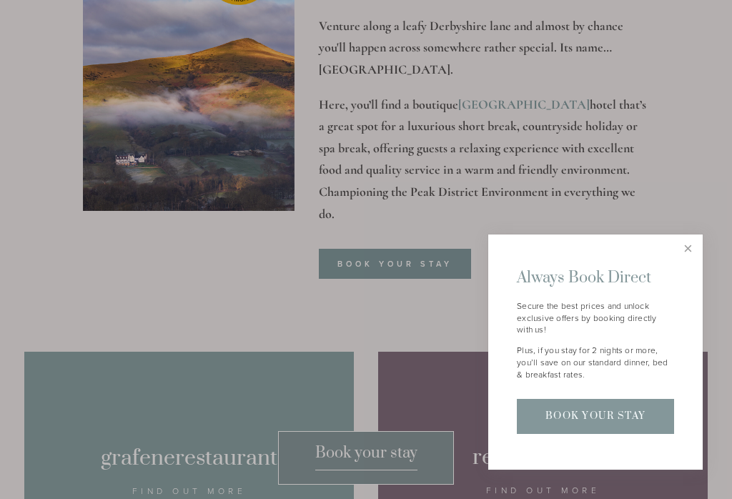
scroll to position [622, 0]
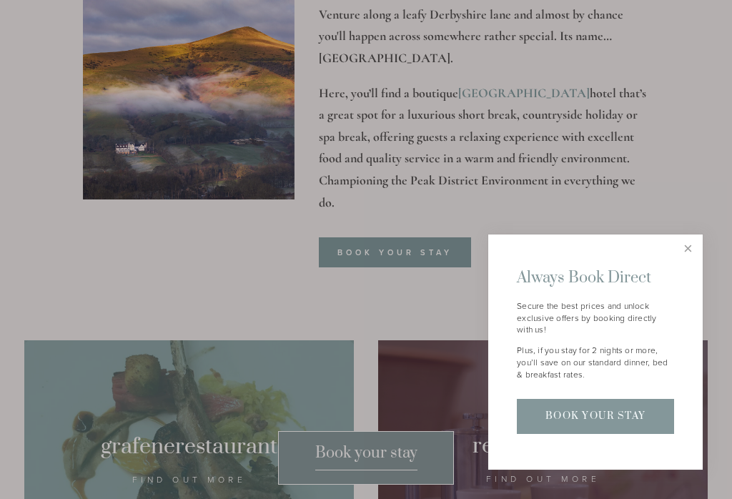
click at [694, 261] on link "Close" at bounding box center [687, 248] width 25 height 25
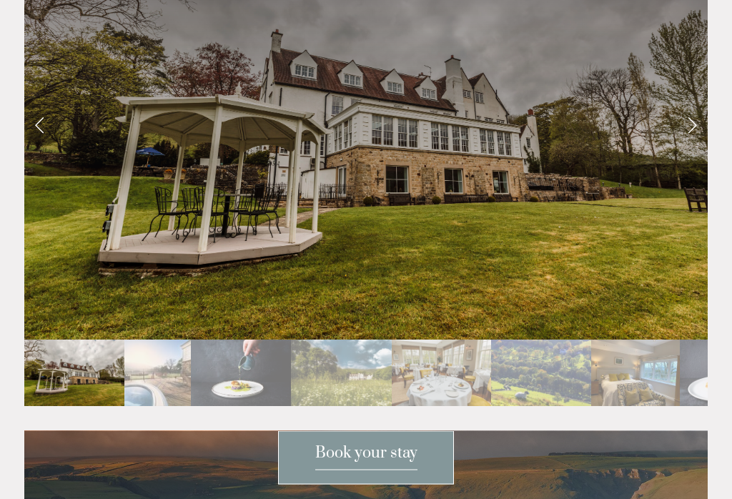
scroll to position [2627, 0]
click at [697, 110] on link "Next Slide" at bounding box center [691, 124] width 31 height 43
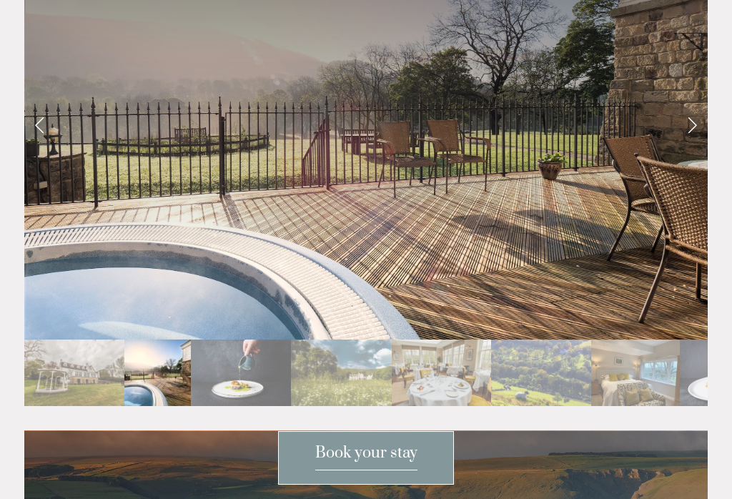
click at [688, 115] on link "Next Slide" at bounding box center [691, 124] width 31 height 43
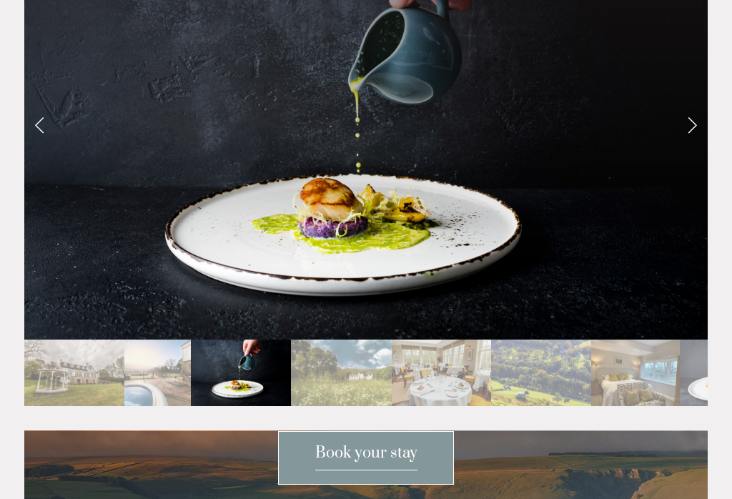
click at [692, 116] on link "Next Slide" at bounding box center [691, 124] width 31 height 43
click at [694, 108] on link "Next Slide" at bounding box center [691, 124] width 31 height 43
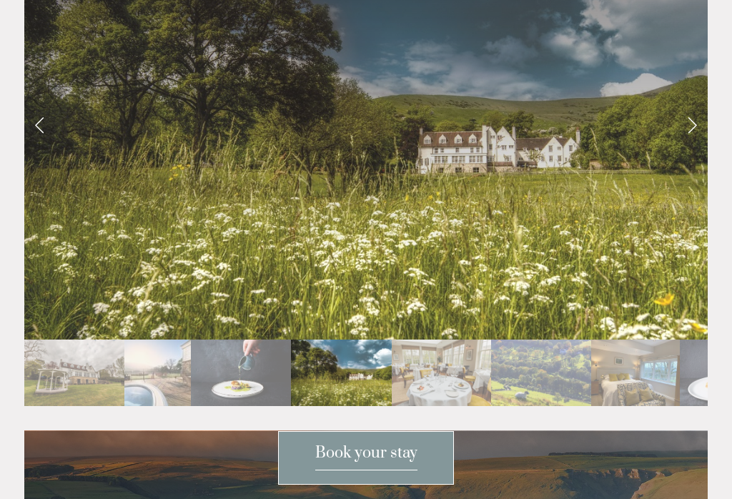
click at [697, 112] on link "Next Slide" at bounding box center [691, 124] width 31 height 43
click at [694, 103] on link "Next Slide" at bounding box center [691, 124] width 31 height 43
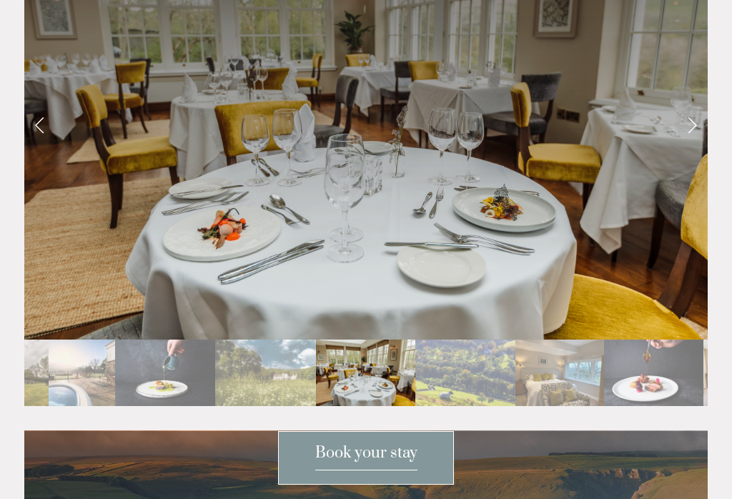
click at [686, 109] on link "Next Slide" at bounding box center [691, 124] width 31 height 43
click at [690, 111] on link "Next Slide" at bounding box center [691, 124] width 31 height 43
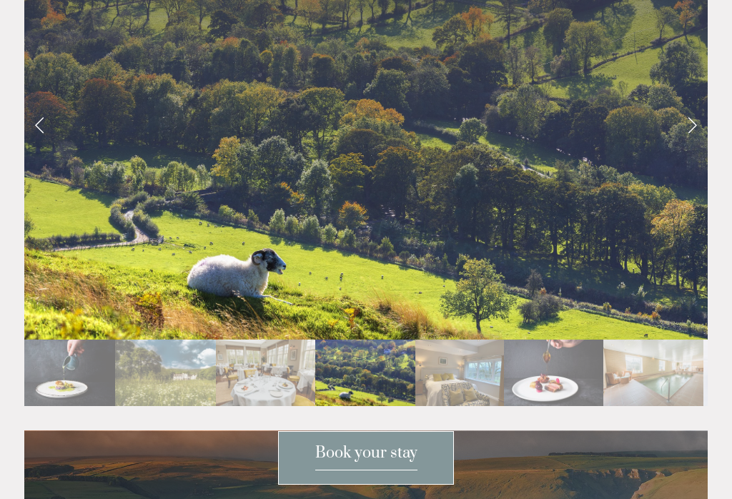
click at [695, 109] on link "Next Slide" at bounding box center [691, 124] width 31 height 43
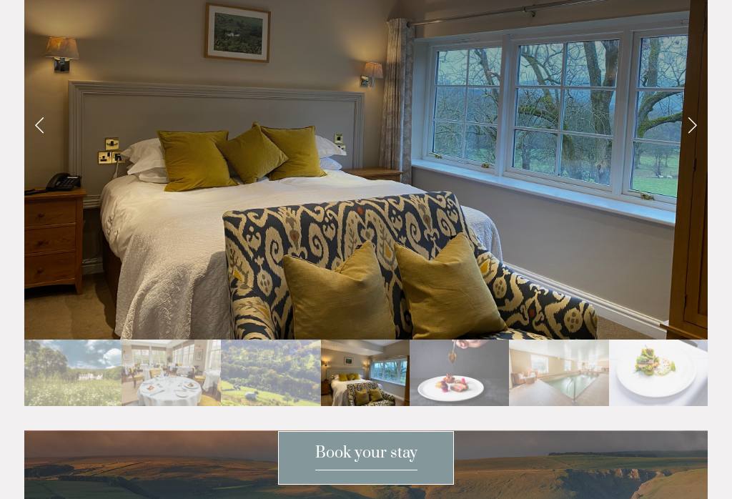
click at [699, 110] on link "Next Slide" at bounding box center [691, 124] width 31 height 43
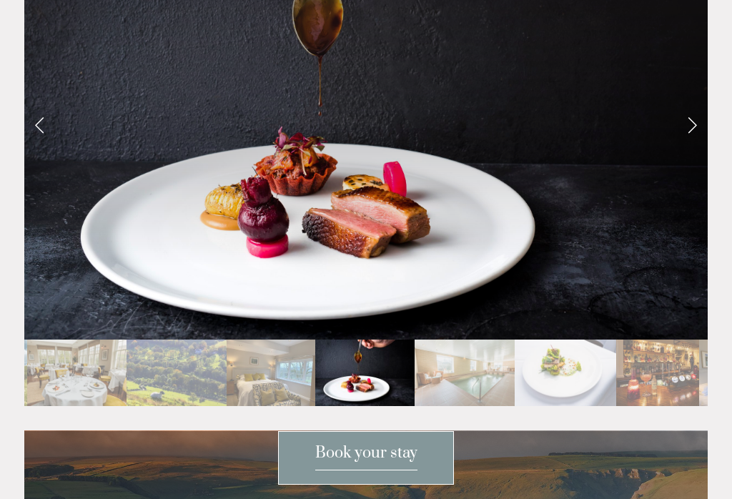
click at [696, 111] on link "Next Slide" at bounding box center [691, 124] width 31 height 43
click at [694, 105] on link "Next Slide" at bounding box center [691, 124] width 31 height 43
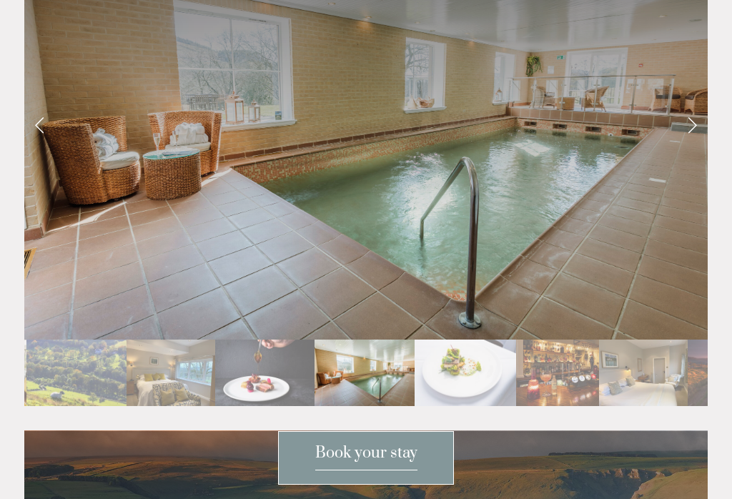
click at [692, 111] on link "Next Slide" at bounding box center [691, 124] width 31 height 43
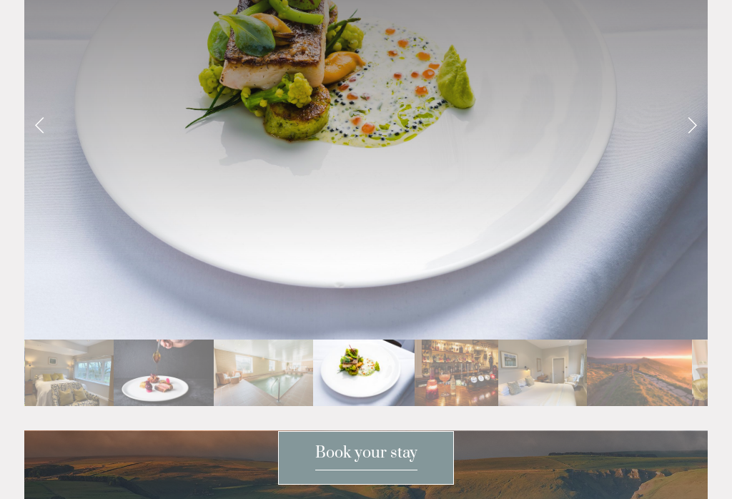
click at [705, 105] on link "Next Slide" at bounding box center [691, 124] width 31 height 43
click at [694, 111] on link "Next Slide" at bounding box center [691, 124] width 31 height 43
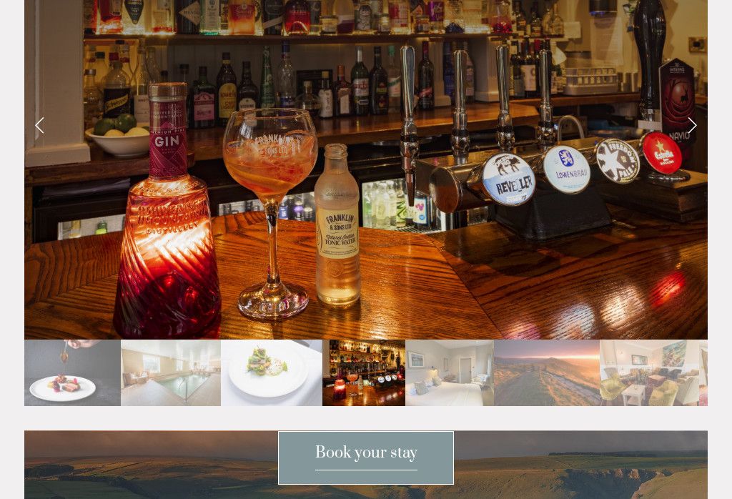
click at [699, 112] on link "Next Slide" at bounding box center [691, 124] width 31 height 43
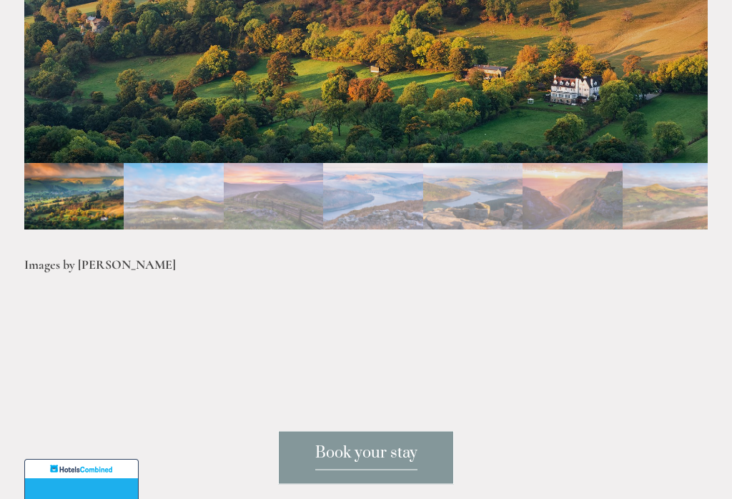
scroll to position [3276, 0]
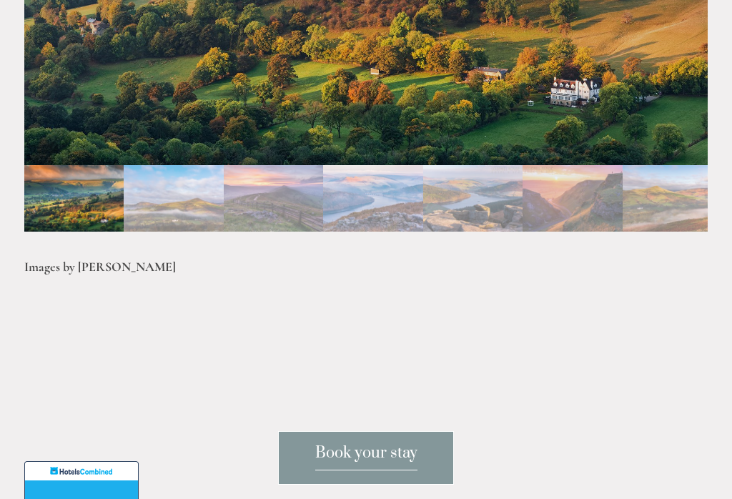
click at [169, 181] on img "Slide 2" at bounding box center [173, 198] width 99 height 66
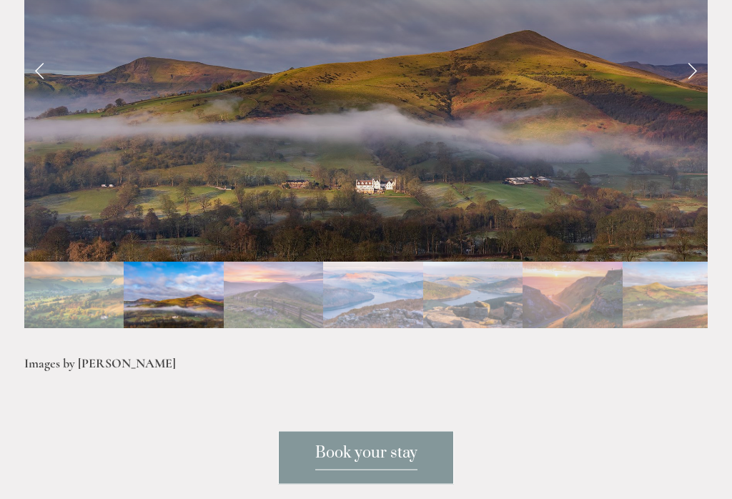
scroll to position [3180, 0]
click at [694, 53] on link "Next Slide" at bounding box center [691, 69] width 31 height 43
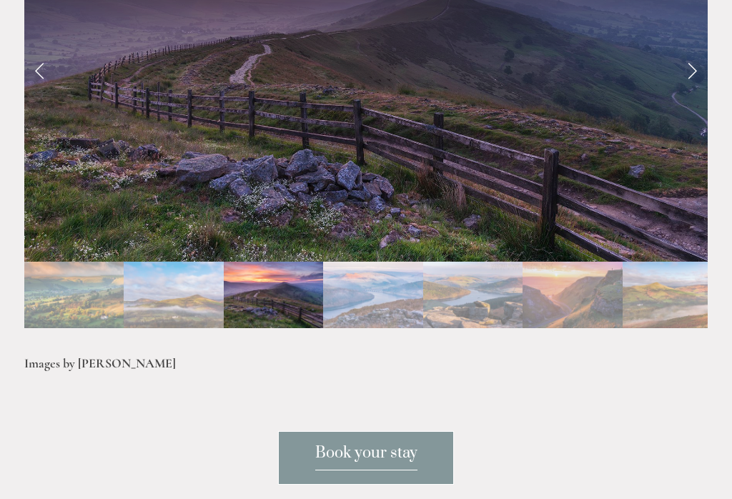
click at [698, 56] on link "Next Slide" at bounding box center [691, 69] width 31 height 43
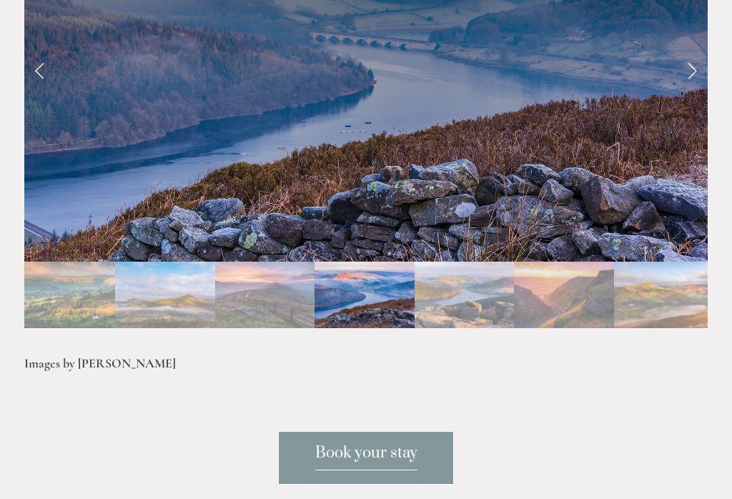
click at [706, 51] on link "Next Slide" at bounding box center [691, 69] width 31 height 43
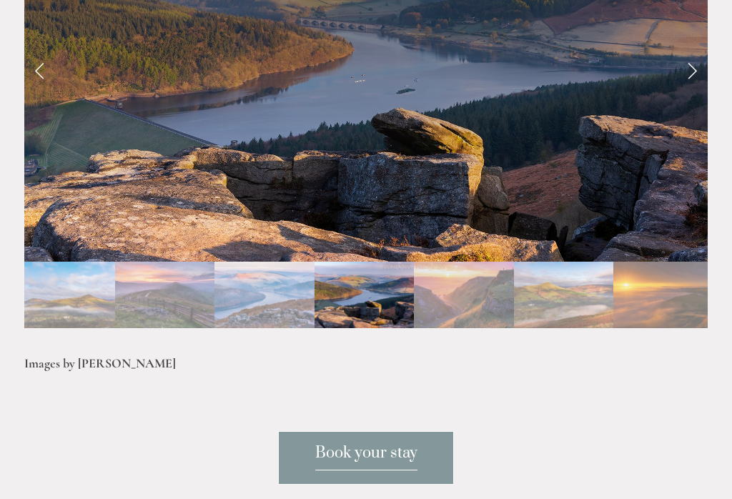
click at [706, 53] on link "Next Slide" at bounding box center [691, 69] width 31 height 43
click at [694, 54] on link "Next Slide" at bounding box center [691, 69] width 31 height 43
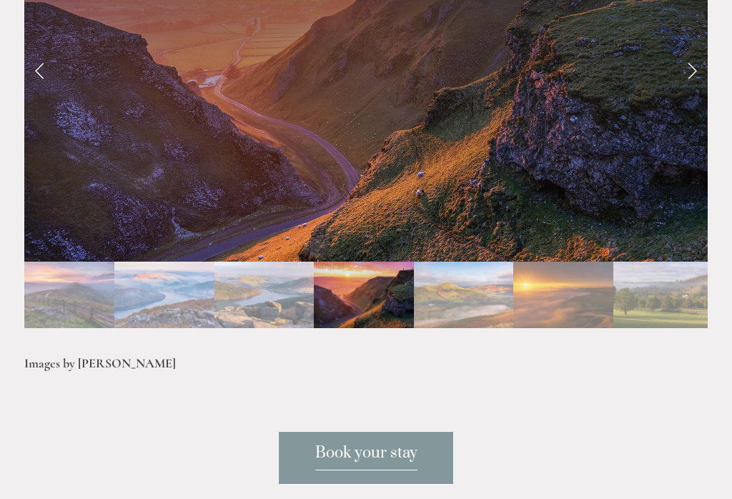
click at [694, 54] on link "Next Slide" at bounding box center [691, 69] width 31 height 43
click at [689, 54] on link "Next Slide" at bounding box center [691, 69] width 31 height 43
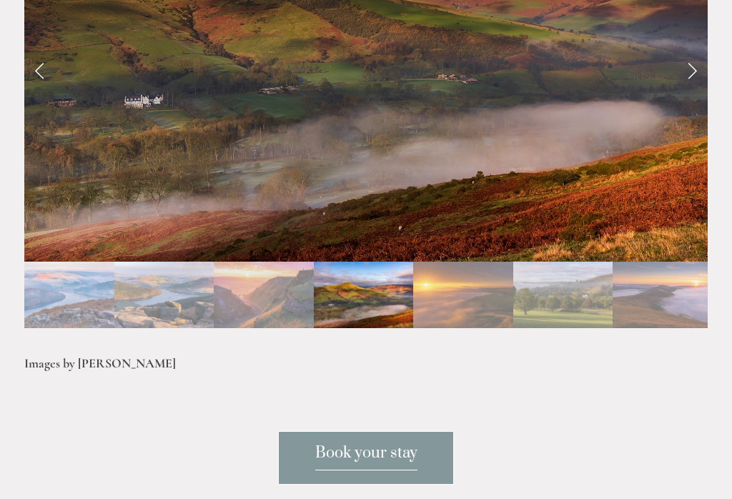
click at [692, 56] on link "Next Slide" at bounding box center [691, 69] width 31 height 43
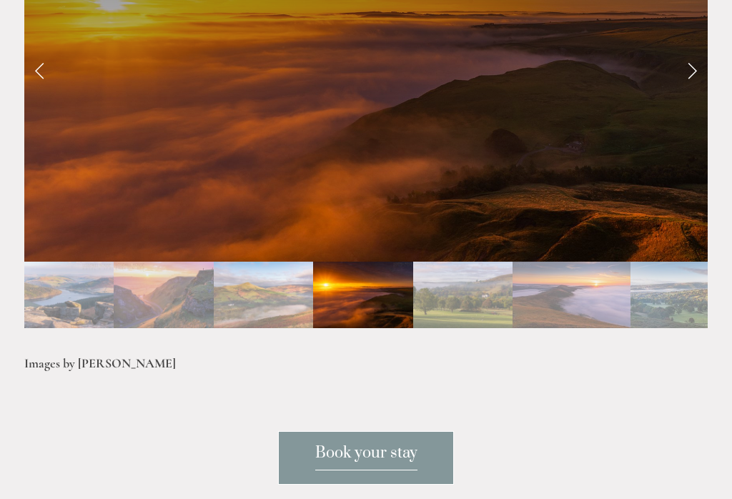
scroll to position [3158, 0]
